Goal: Check status: Check status

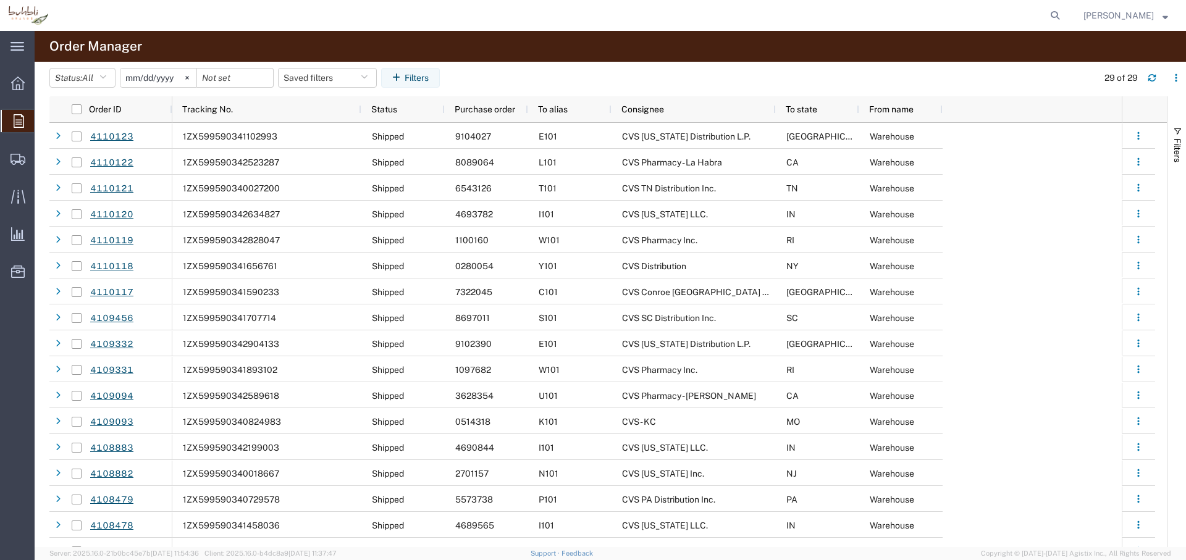
click at [1116, 14] on span "[PERSON_NAME]" at bounding box center [1119, 16] width 70 height 14
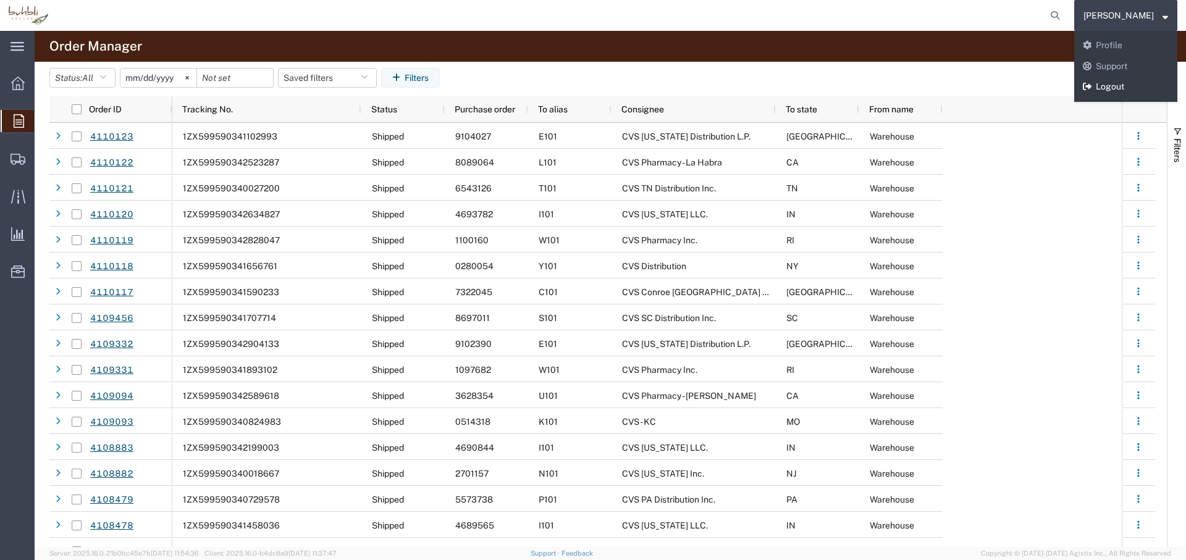
click at [1119, 87] on link "Logout" at bounding box center [1125, 87] width 103 height 21
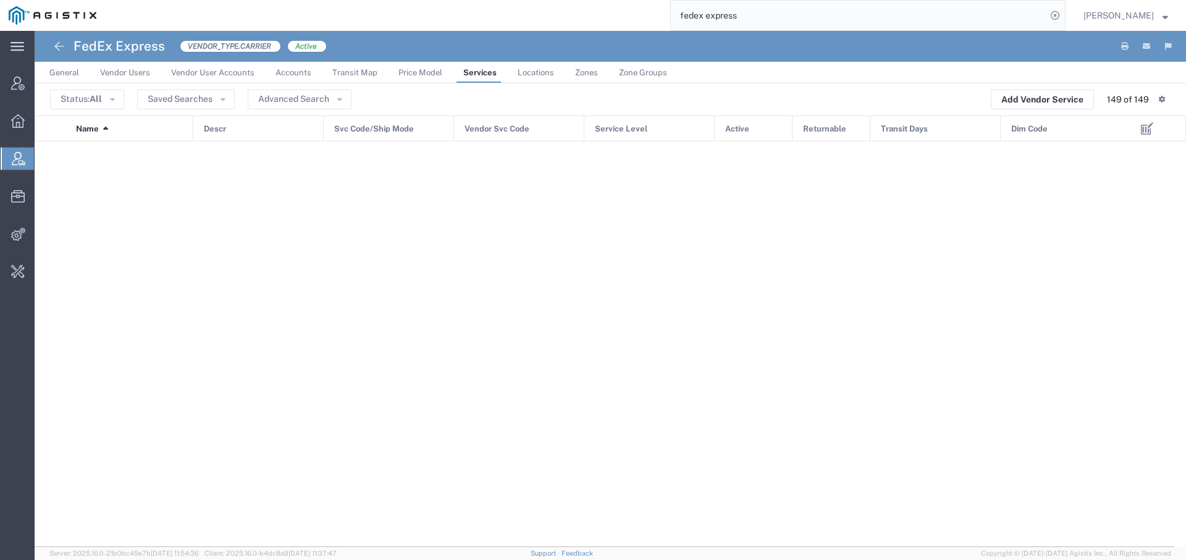
scroll to position [2751, 0]
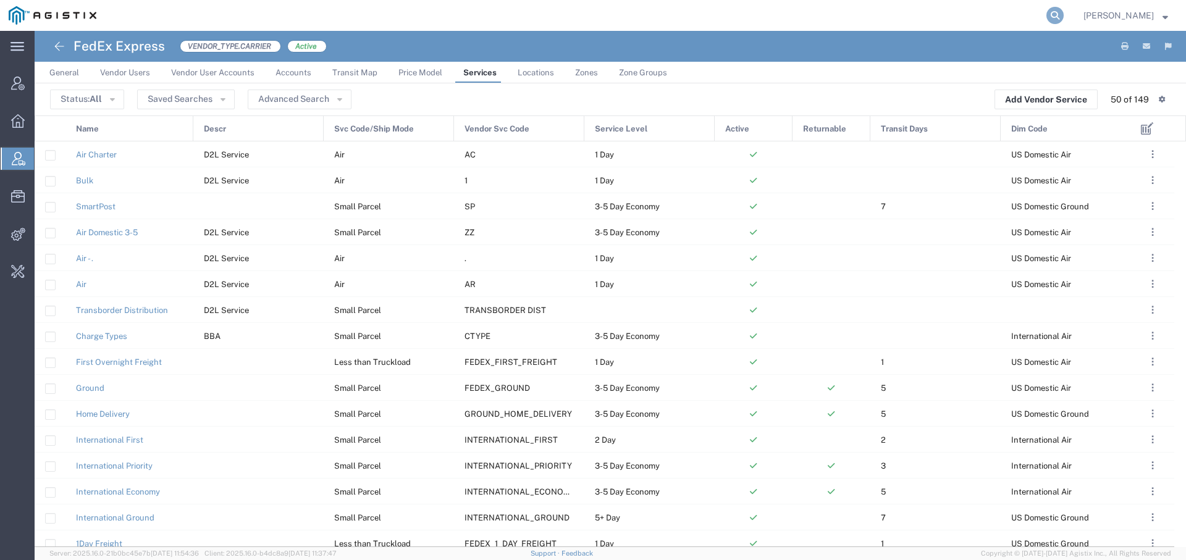
click at [1046, 18] on icon at bounding box center [1054, 15] width 17 height 17
paste input "0080018616"
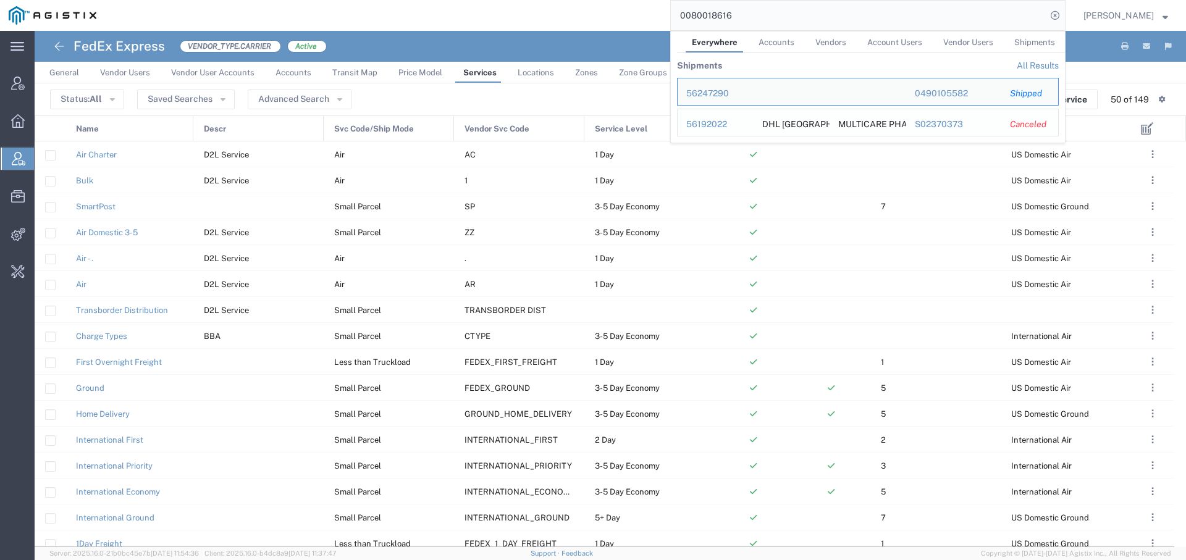
click at [688, 125] on div "56192022" at bounding box center [715, 124] width 59 height 13
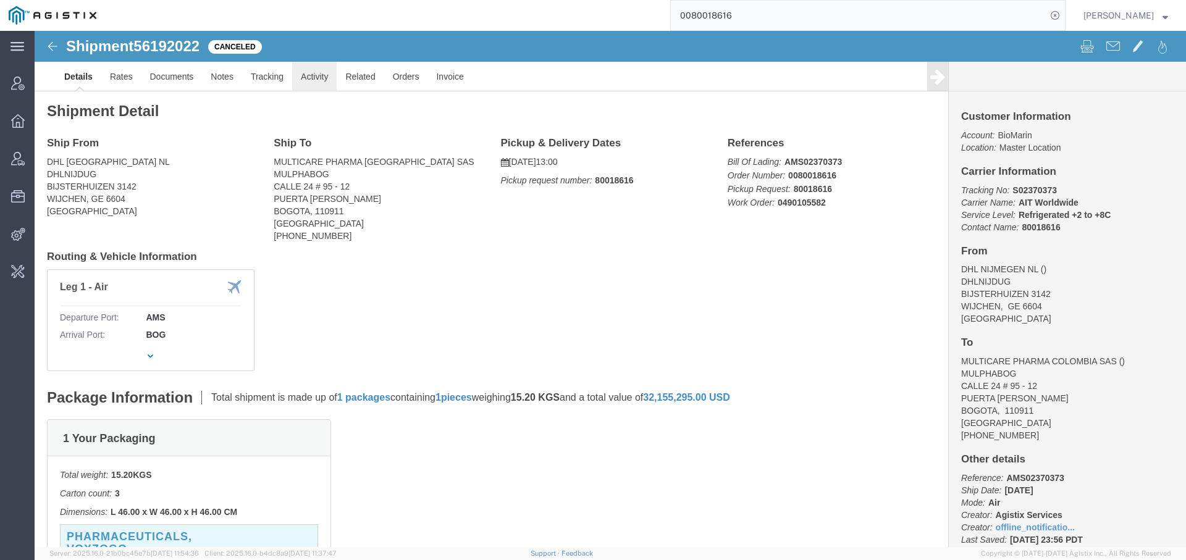
click link "Activity"
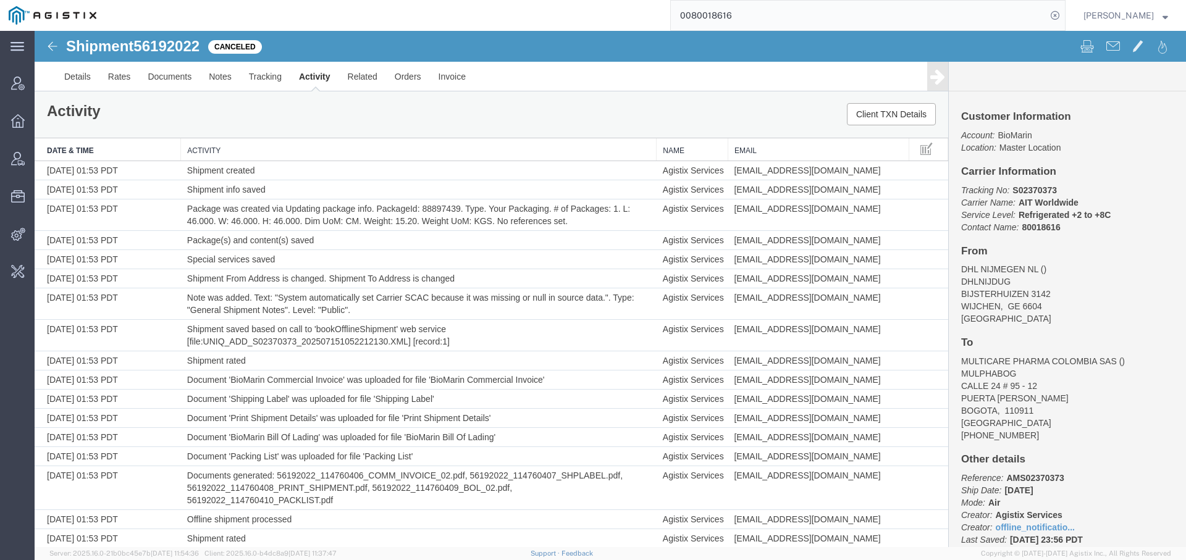
scroll to position [247, 0]
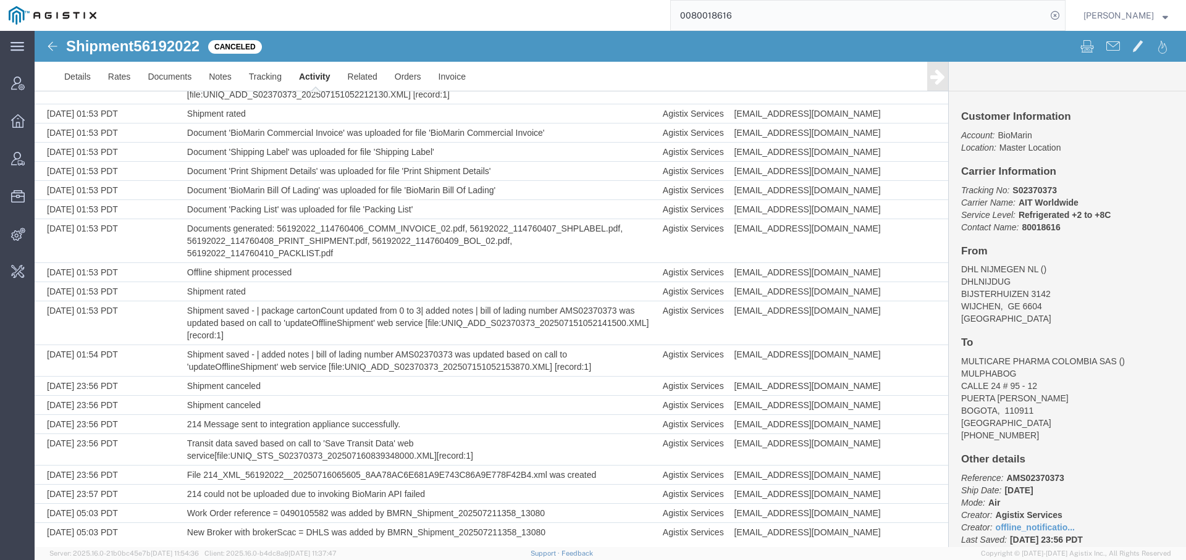
click at [762, 15] on input "0080018616" at bounding box center [859, 16] width 376 height 30
type input "0080018631"
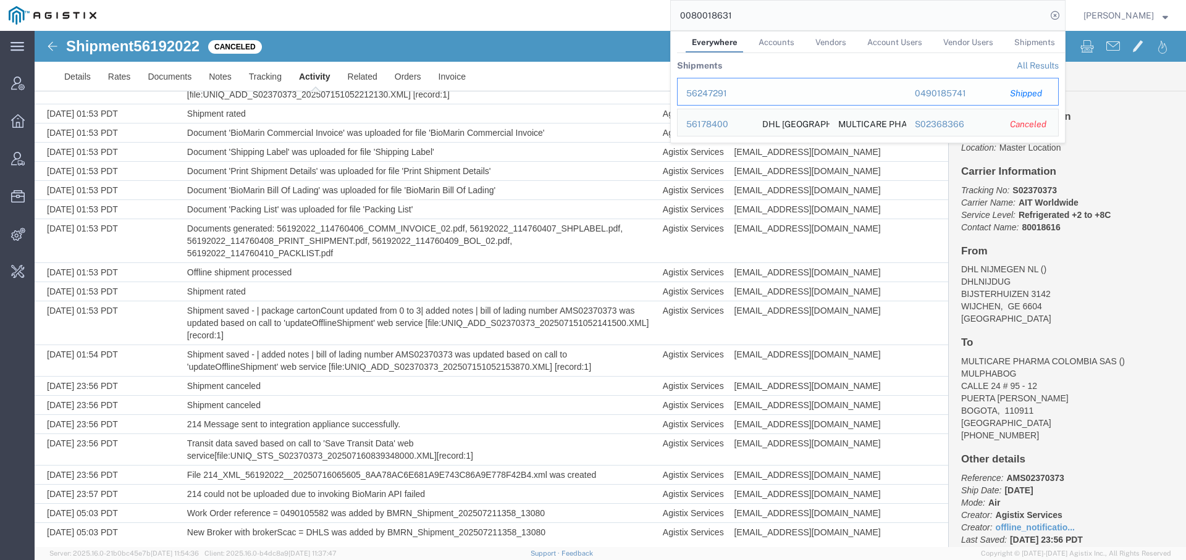
click at [700, 93] on div "56247291" at bounding box center [715, 93] width 59 height 13
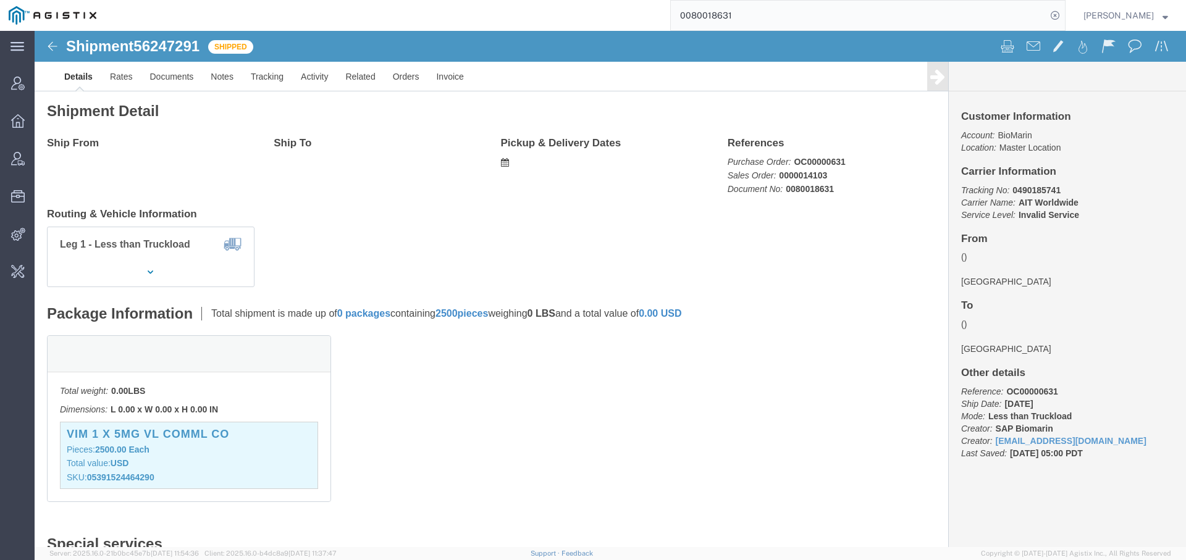
click at [784, 16] on input "0080018631" at bounding box center [859, 16] width 376 height 30
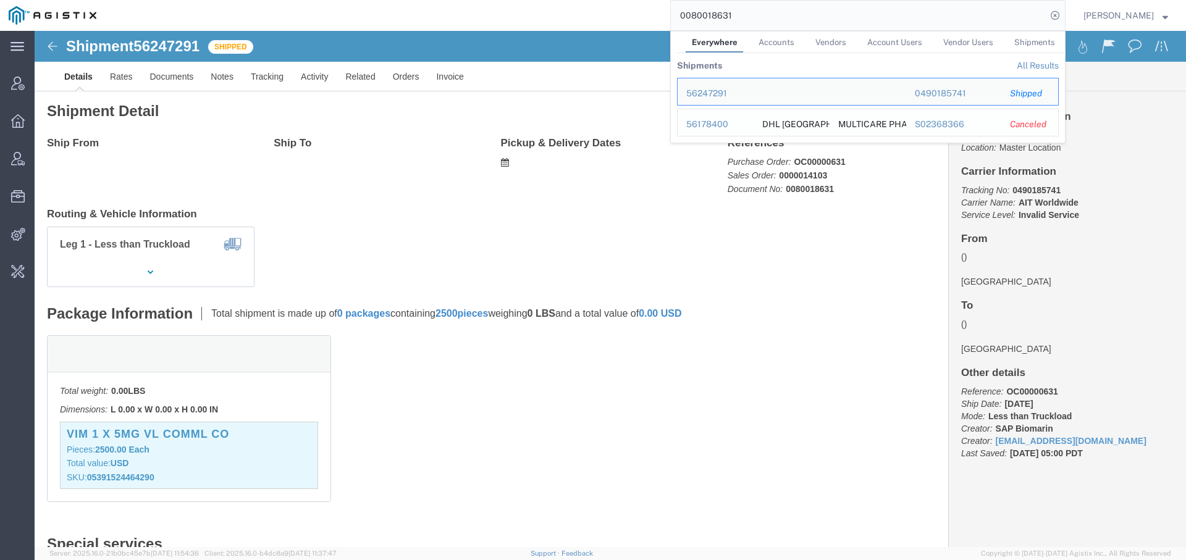
click at [702, 128] on div "56178400" at bounding box center [715, 124] width 59 height 13
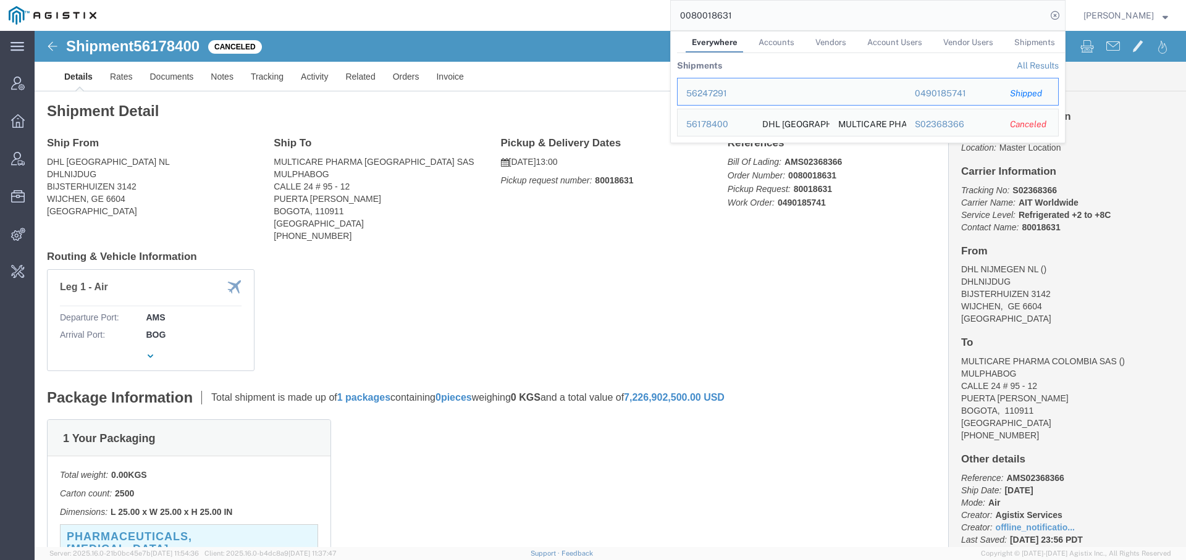
click at [739, 11] on input "0080018631" at bounding box center [859, 16] width 376 height 30
